Goal: Check status: Check status

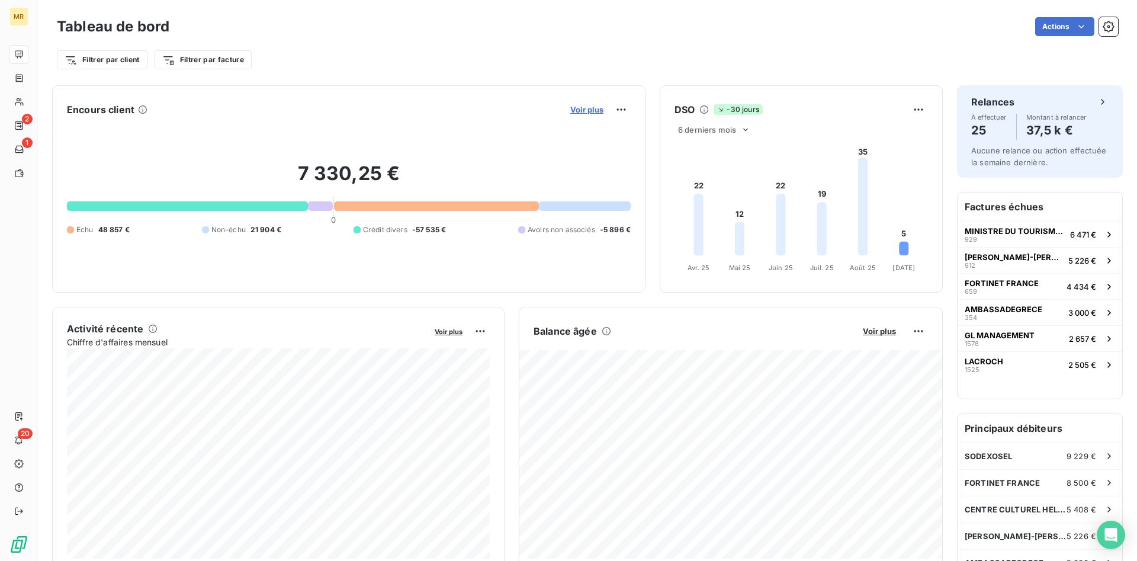
click at [594, 108] on span "Voir plus" at bounding box center [587, 109] width 33 height 9
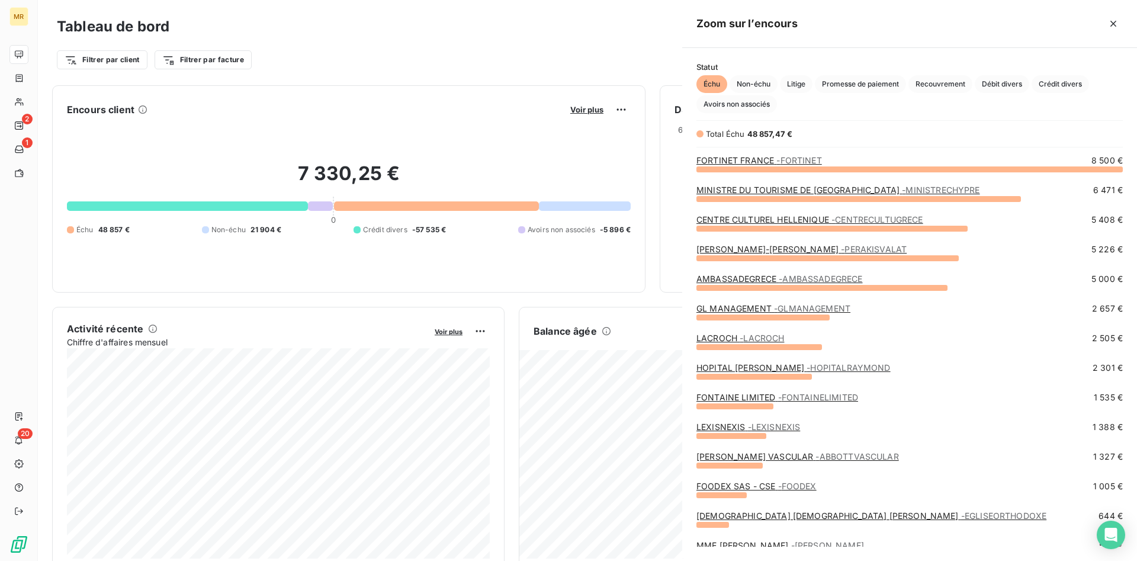
scroll to position [392, 455]
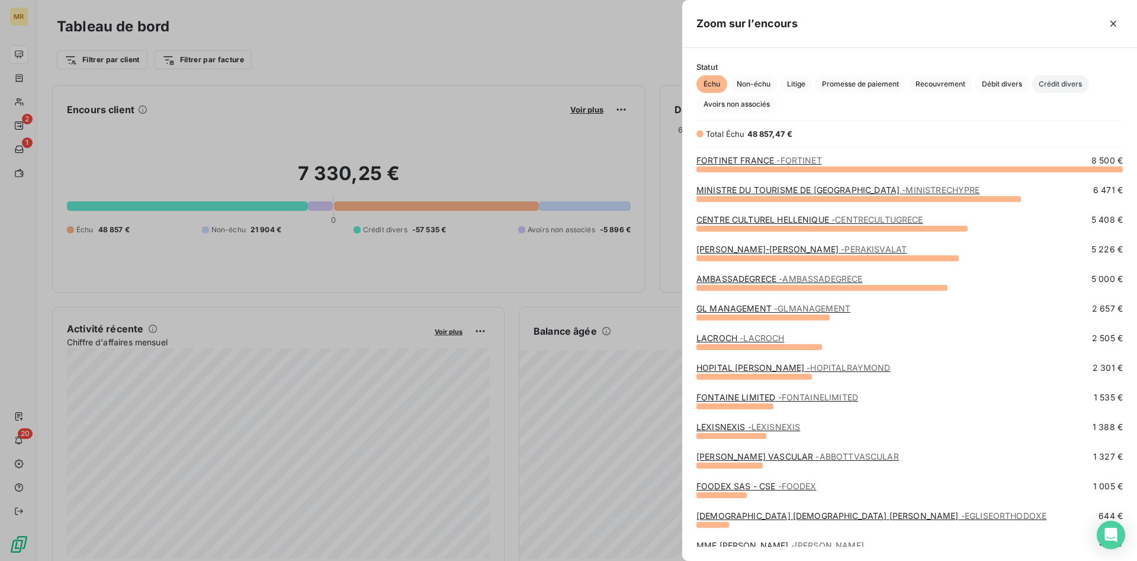
click at [1065, 84] on span "Crédit divers" at bounding box center [1060, 84] width 57 height 18
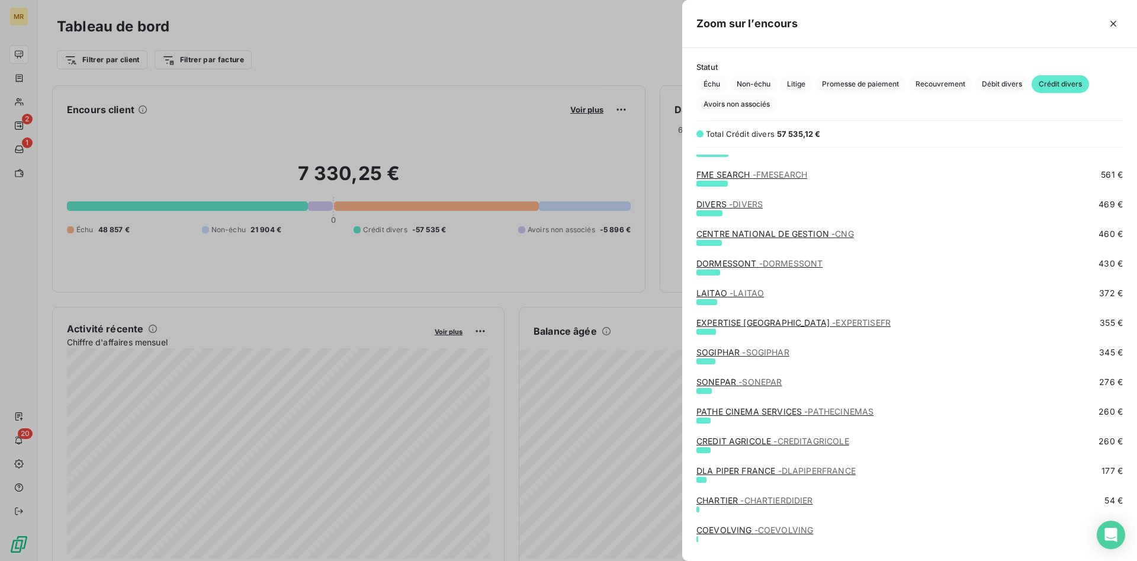
scroll to position [837, 0]
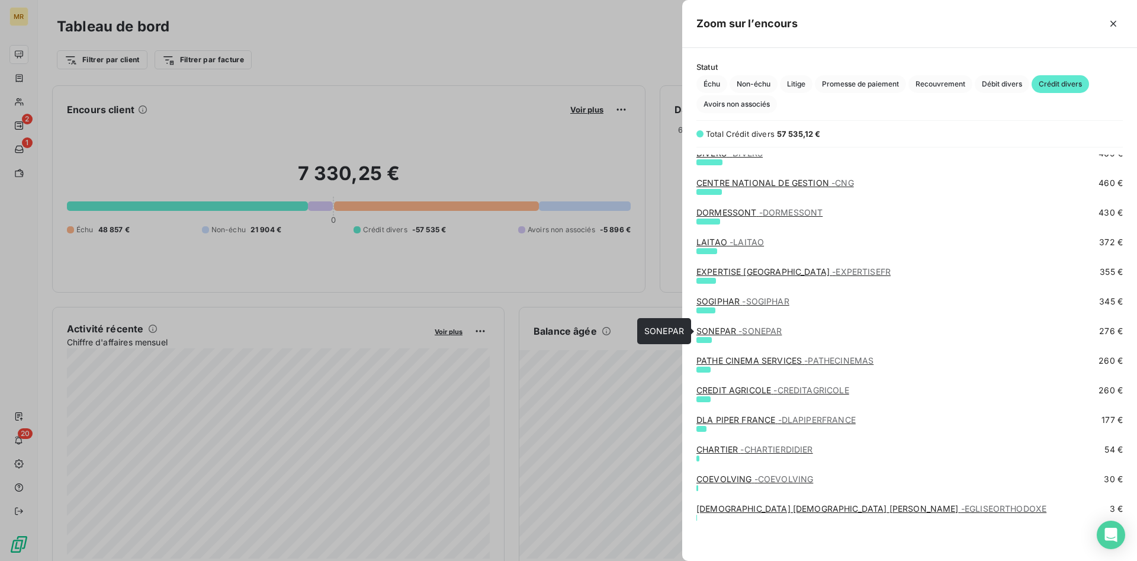
click at [759, 331] on span "- SONEPAR" at bounding box center [760, 331] width 43 height 10
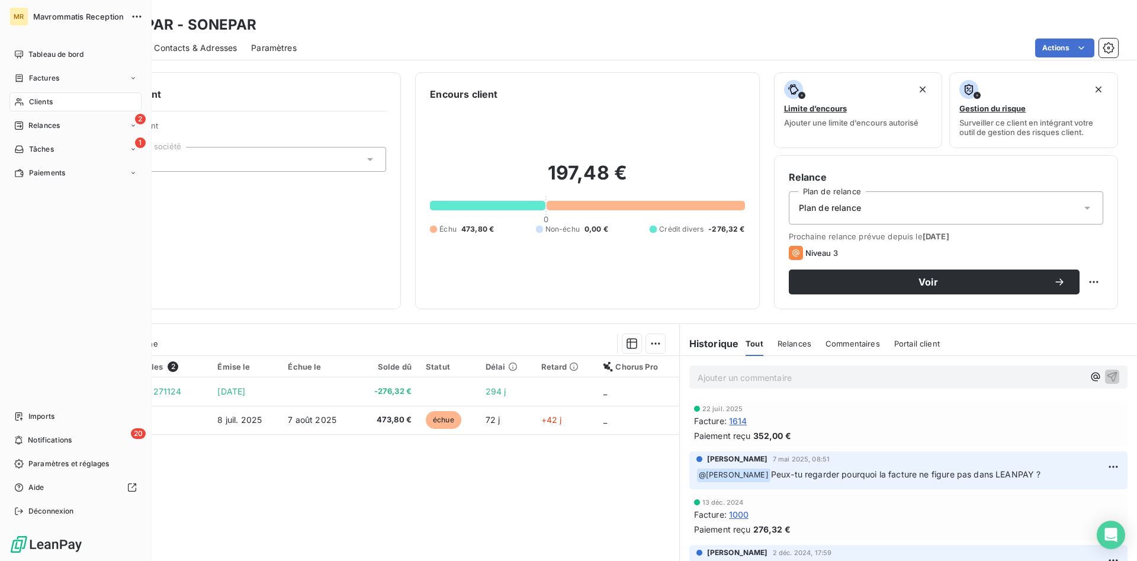
click at [56, 101] on div "Clients" at bounding box center [75, 101] width 132 height 19
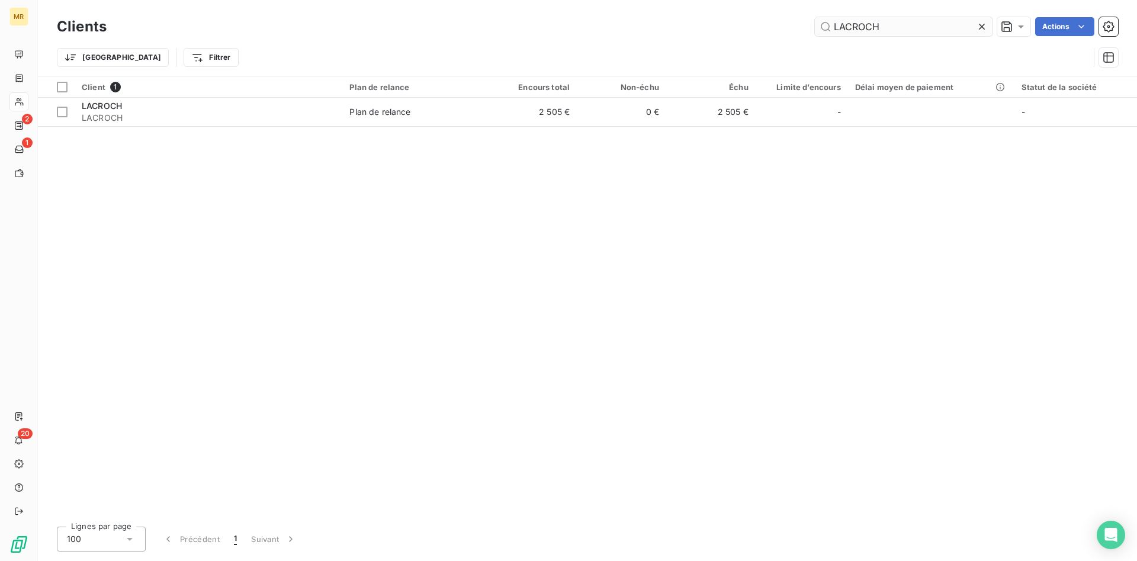
type input "LACROCH"
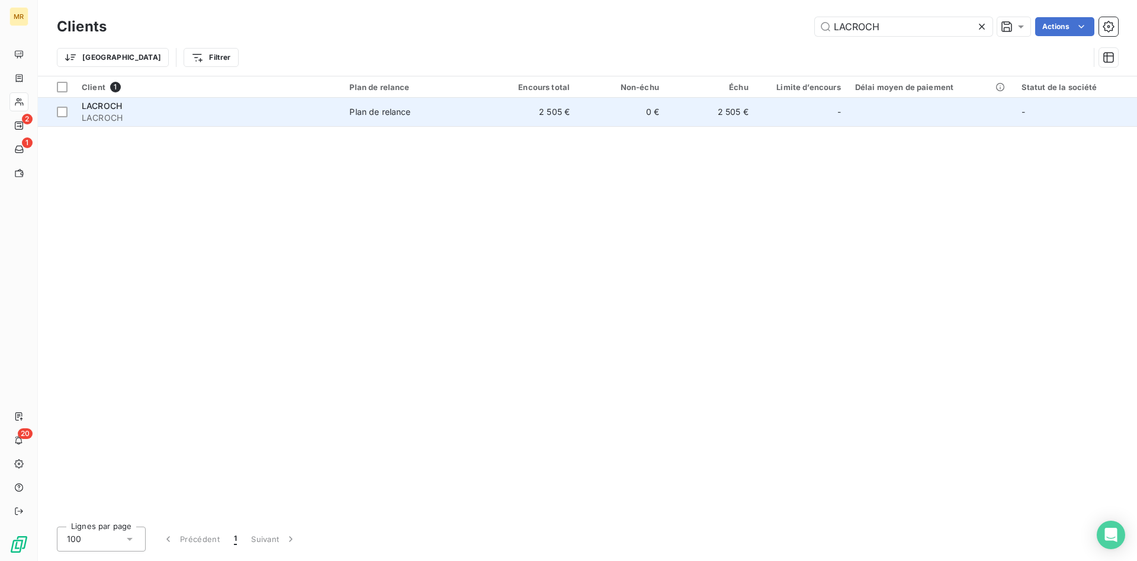
click at [419, 114] on span "Plan de relance" at bounding box center [415, 112] width 131 height 12
